Goal: Task Accomplishment & Management: Use online tool/utility

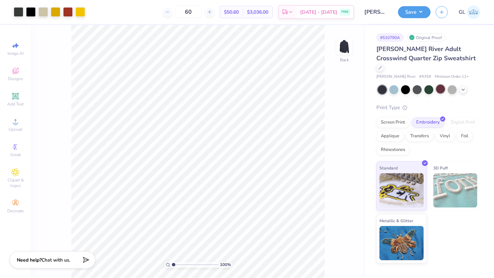
click at [441, 85] on div at bounding box center [440, 89] width 9 height 9
click at [462, 88] on polyline at bounding box center [462, 88] width 3 height 1
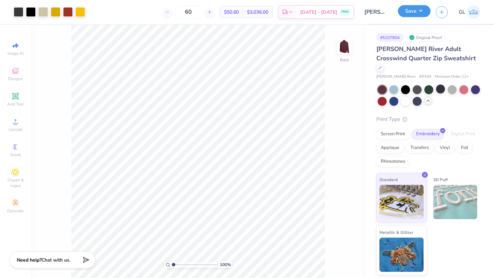
click at [409, 12] on button "Save" at bounding box center [414, 11] width 33 height 12
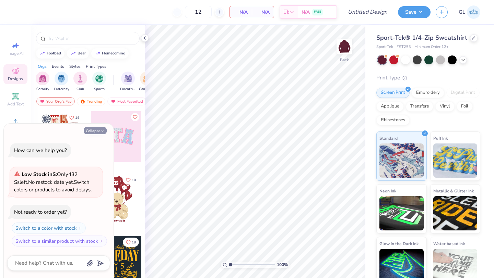
click at [95, 131] on button "Collapse" at bounding box center [95, 130] width 23 height 7
type textarea "x"
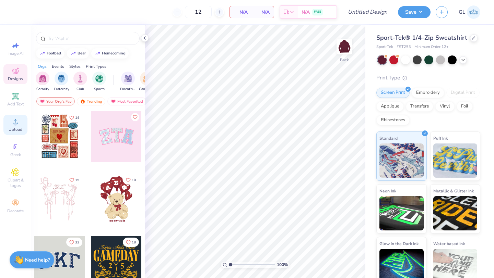
click at [9, 124] on div "Upload" at bounding box center [15, 125] width 24 height 20
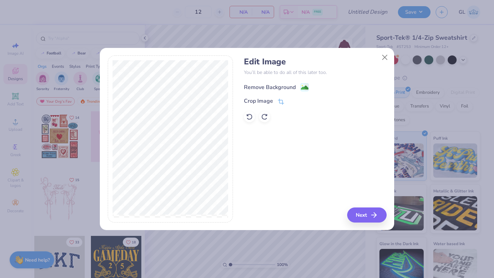
click at [277, 88] on div "Remove Background" at bounding box center [270, 87] width 52 height 8
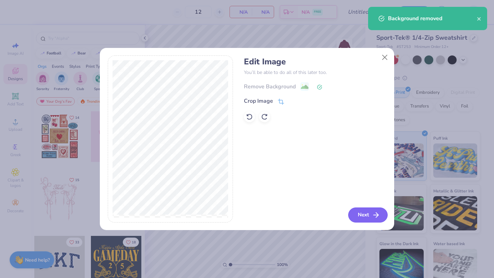
click at [358, 211] on button "Next" at bounding box center [367, 215] width 39 height 15
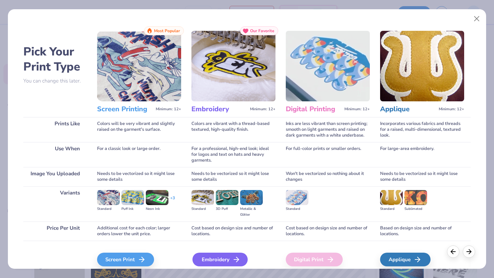
click at [210, 260] on div "Embroidery" at bounding box center [219, 260] width 55 height 14
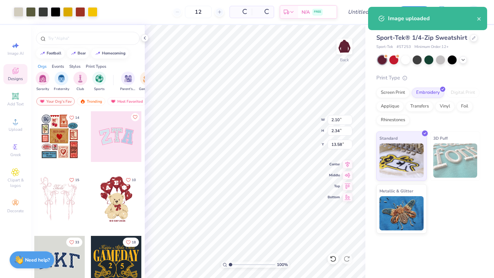
type input "2.10"
type input "2.34"
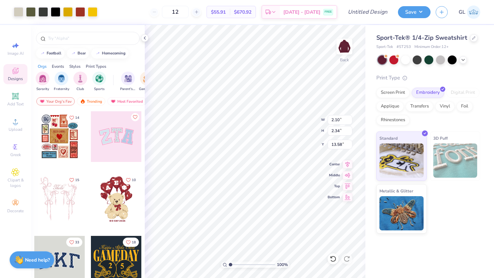
type input "1.83"
type input "3.30"
type input "3.67"
type input "1.76"
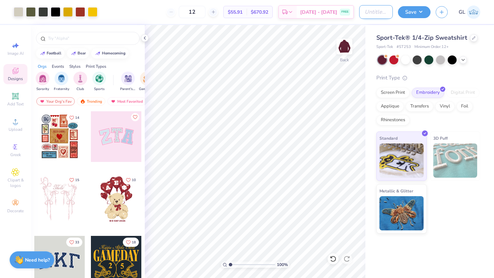
click at [376, 14] on input "Design Title" at bounding box center [376, 12] width 34 height 14
click at [368, 15] on input "Design Title" at bounding box center [376, 12] width 34 height 14
type input "Adams q zip"
click at [413, 9] on button "Save" at bounding box center [414, 11] width 33 height 12
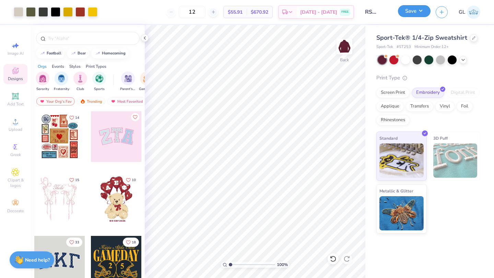
scroll to position [0, 0]
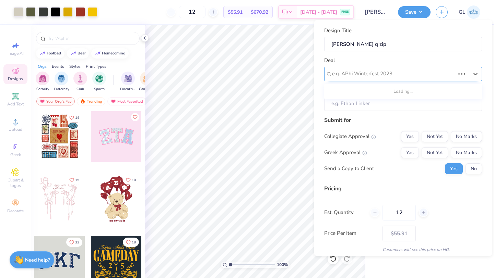
click at [403, 72] on div at bounding box center [393, 73] width 123 height 9
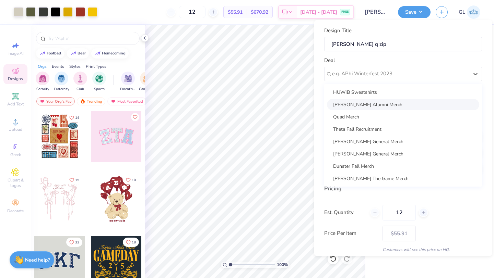
click at [380, 101] on div "Adams Alumni Merch" at bounding box center [403, 104] width 152 height 11
type input "Roxy Hreb"
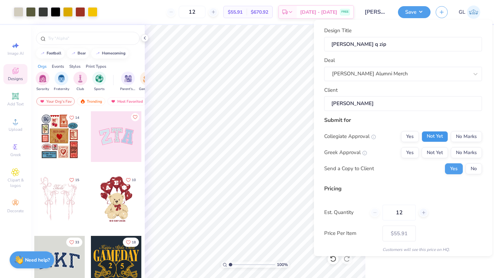
click at [440, 134] on button "Not Yet" at bounding box center [434, 136] width 26 height 11
click at [475, 154] on button "No Marks" at bounding box center [465, 152] width 31 height 11
click at [474, 169] on button "No" at bounding box center [473, 168] width 16 height 11
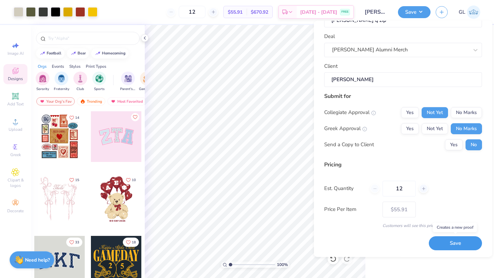
click at [440, 242] on button "Save" at bounding box center [454, 244] width 53 height 14
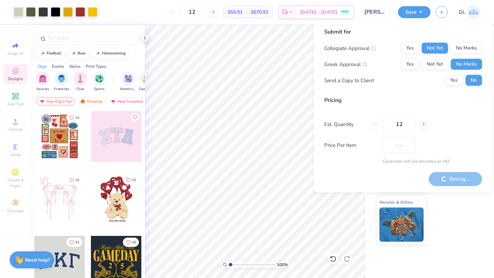
type input "$55.91"
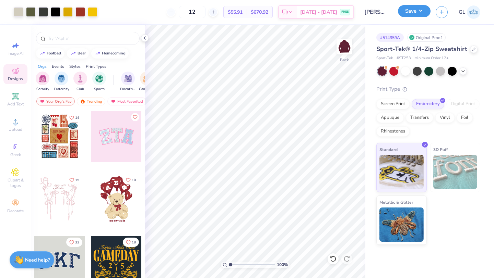
click at [410, 10] on button "Save" at bounding box center [414, 11] width 33 height 12
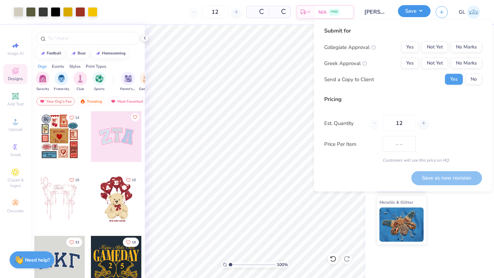
type input "$55.91"
